Goal: Information Seeking & Learning: Learn about a topic

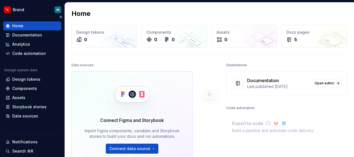
click at [20, 23] on div "Home" at bounding box center [17, 26] width 11 height 6
click at [35, 36] on div "Documentation" at bounding box center [27, 35] width 30 height 6
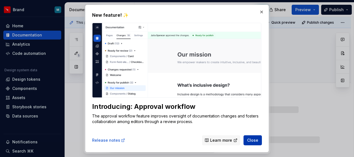
click at [255, 141] on span "Close" at bounding box center [252, 140] width 11 height 6
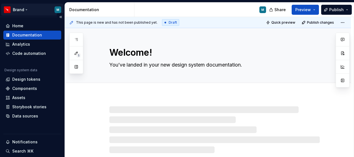
click at [15, 9] on html "Brand M Home Documentation Analytics Code automation Design system data Design …" at bounding box center [177, 78] width 354 height 157
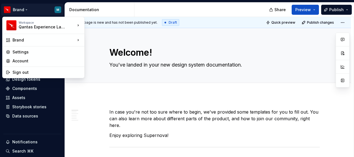
type textarea "*"
